Goal: Task Accomplishment & Management: Complete application form

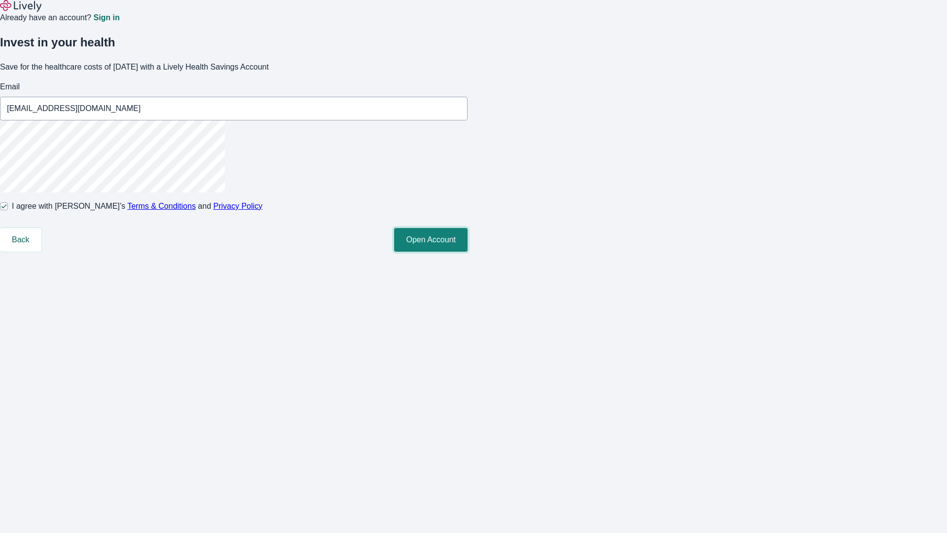
click at [468, 252] on button "Open Account" at bounding box center [430, 240] width 73 height 24
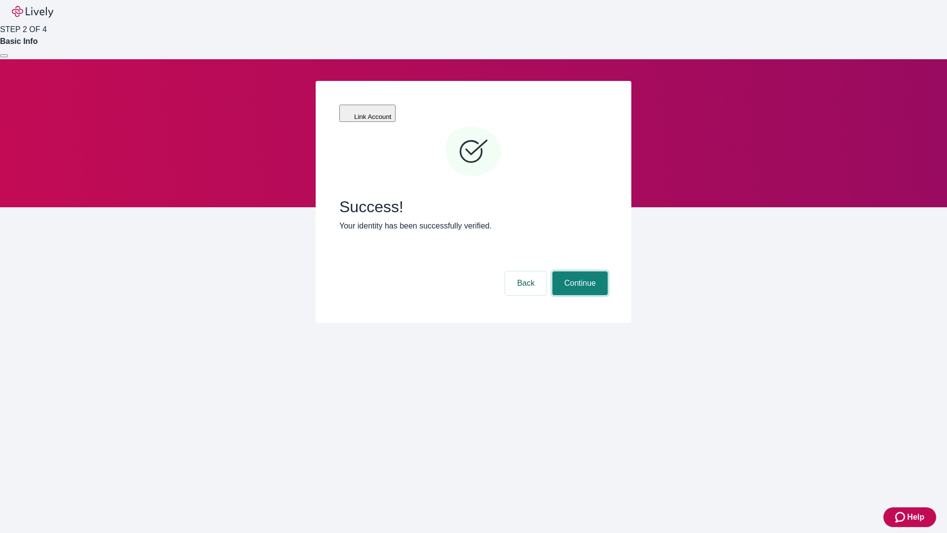
click at [579, 271] on button "Continue" at bounding box center [579, 283] width 55 height 24
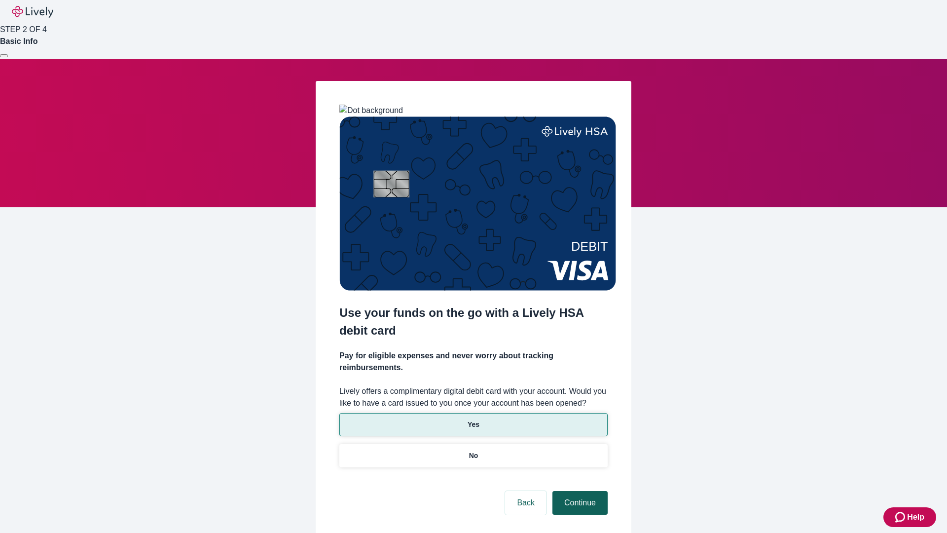
click at [473, 419] on p "Yes" at bounding box center [474, 424] width 12 height 10
click at [579, 491] on button "Continue" at bounding box center [579, 503] width 55 height 24
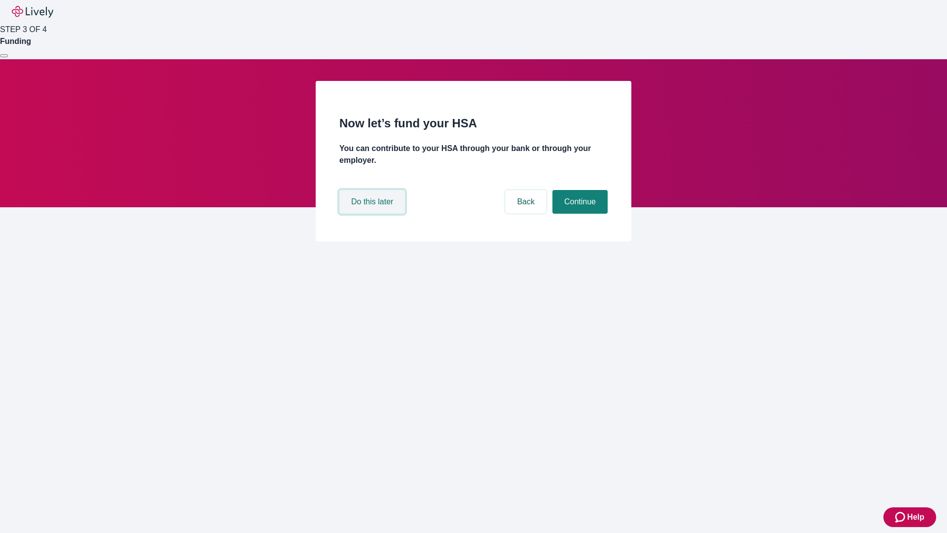
click at [373, 214] on button "Do this later" at bounding box center [372, 202] width 66 height 24
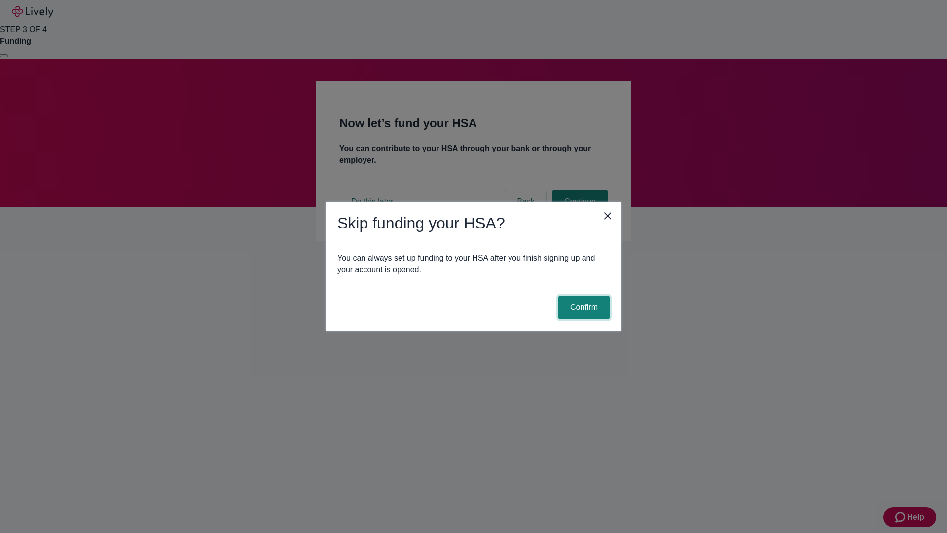
click at [583, 307] on button "Confirm" at bounding box center [583, 307] width 51 height 24
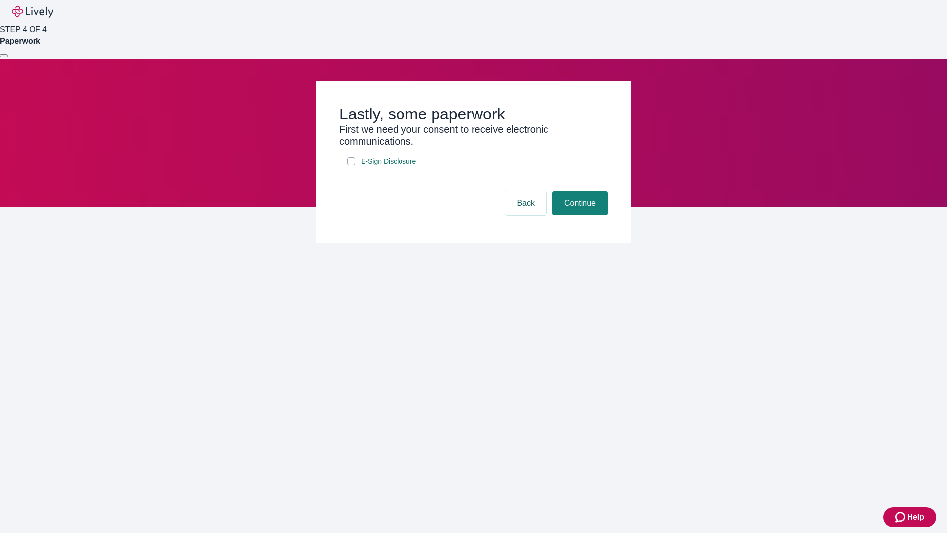
click at [351, 165] on input "E-Sign Disclosure" at bounding box center [351, 161] width 8 height 8
checkbox input "true"
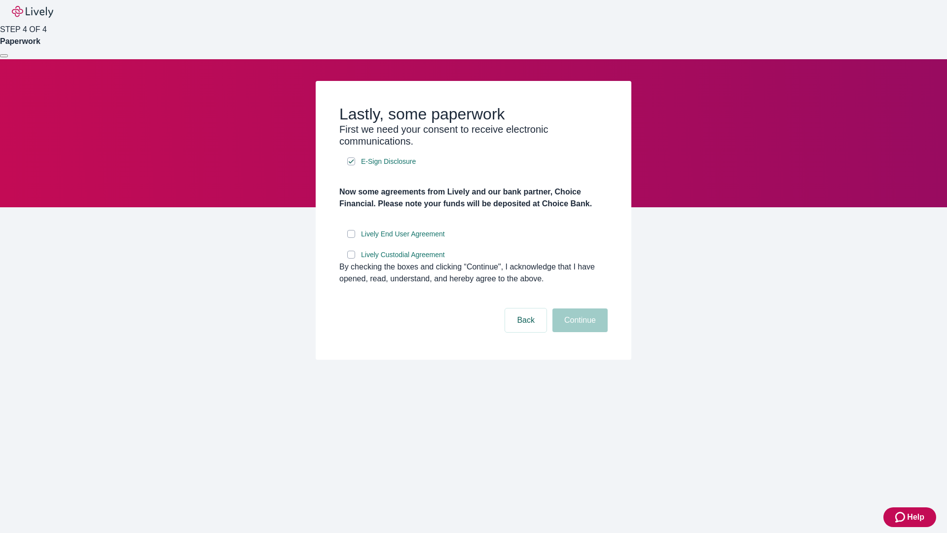
click at [351, 238] on input "Lively End User Agreement" at bounding box center [351, 234] width 8 height 8
checkbox input "true"
click at [351, 258] on input "Lively Custodial Agreement" at bounding box center [351, 255] width 8 height 8
checkbox input "true"
click at [579, 332] on button "Continue" at bounding box center [579, 320] width 55 height 24
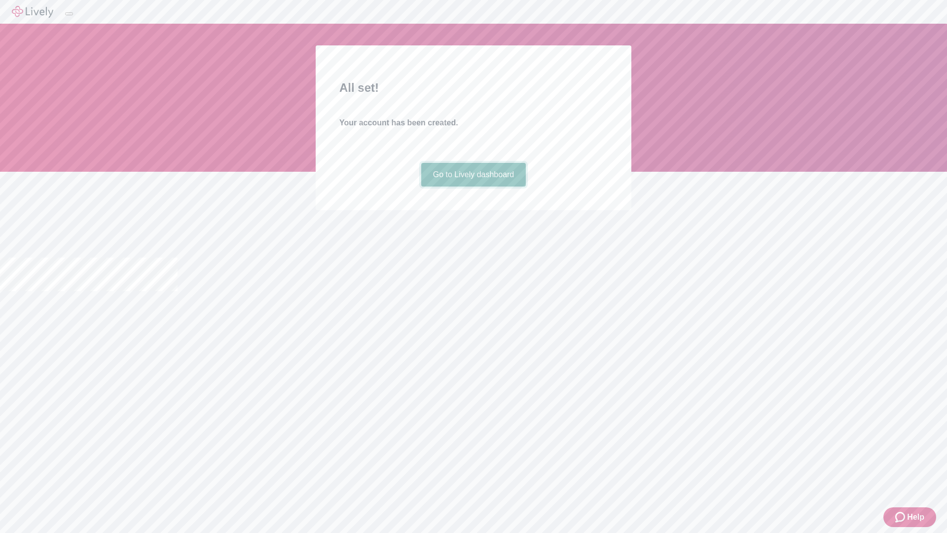
click at [473, 186] on link "Go to Lively dashboard" at bounding box center [473, 175] width 105 height 24
